Goal: Information Seeking & Learning: Learn about a topic

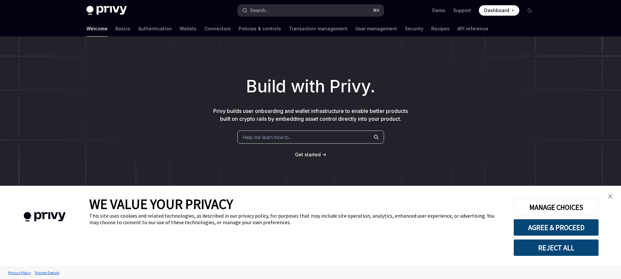
click at [305, 10] on button "Search... ⌘ K" at bounding box center [311, 11] width 146 height 12
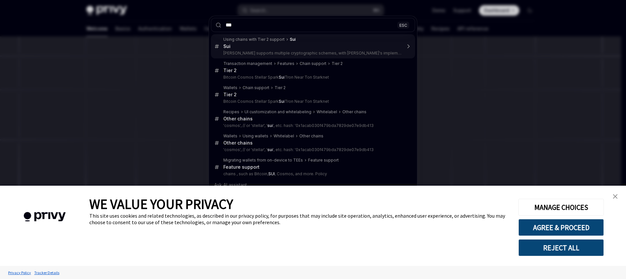
type input "***"
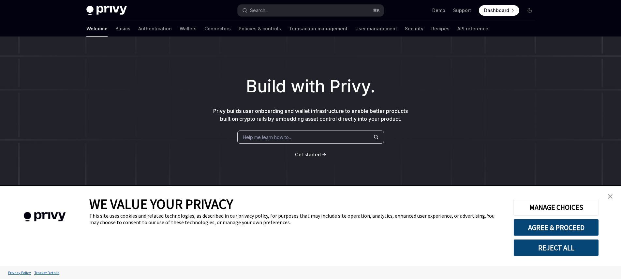
type textarea "*"
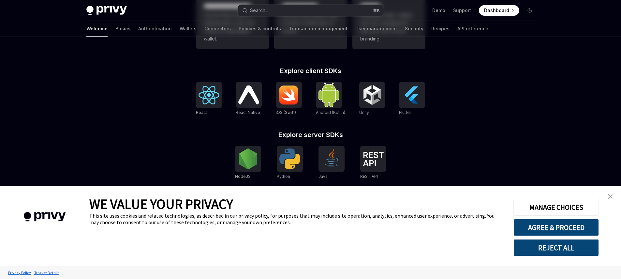
scroll to position [181, 0]
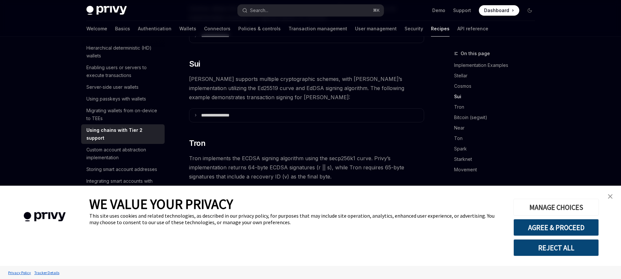
click at [559, 207] on button "MANAGE CHOICES" at bounding box center [556, 207] width 85 height 17
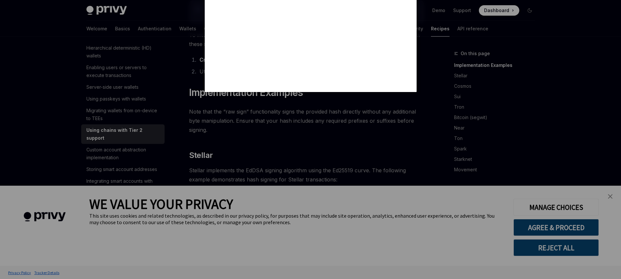
scroll to position [87, 0]
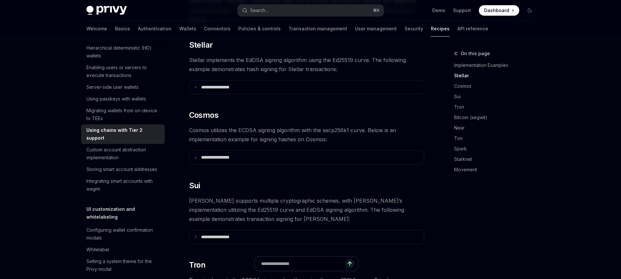
scroll to position [205, 0]
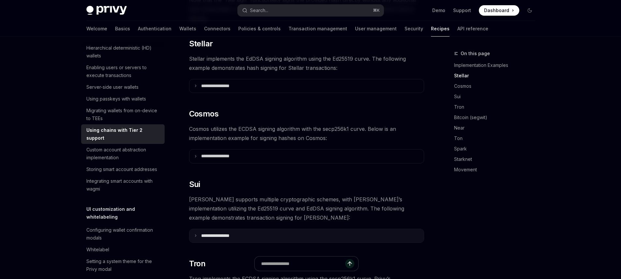
click at [214, 230] on summary "**********" at bounding box center [306, 236] width 234 height 14
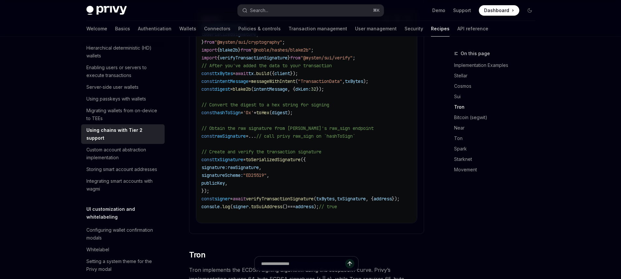
scroll to position [444, 0]
click at [461, 98] on link "Sui" at bounding box center [497, 96] width 86 height 10
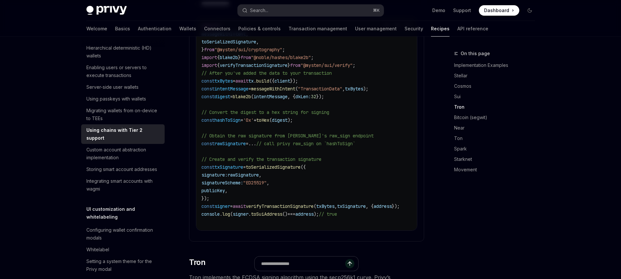
scroll to position [439, 0]
